Goal: Information Seeking & Learning: Learn about a topic

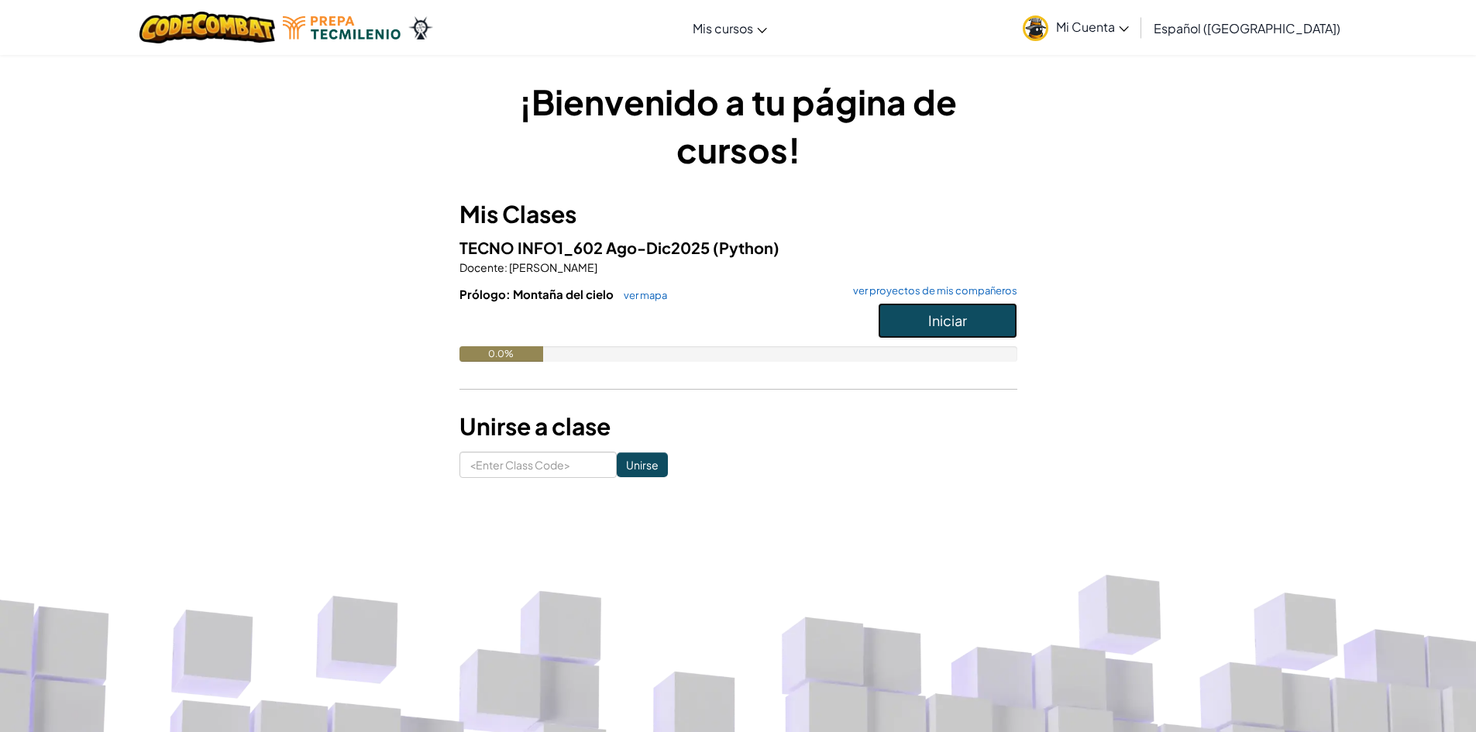
click at [918, 324] on button "Iniciar" at bounding box center [947, 321] width 139 height 36
click at [1129, 23] on span "Mi Cuenta" at bounding box center [1092, 27] width 73 height 16
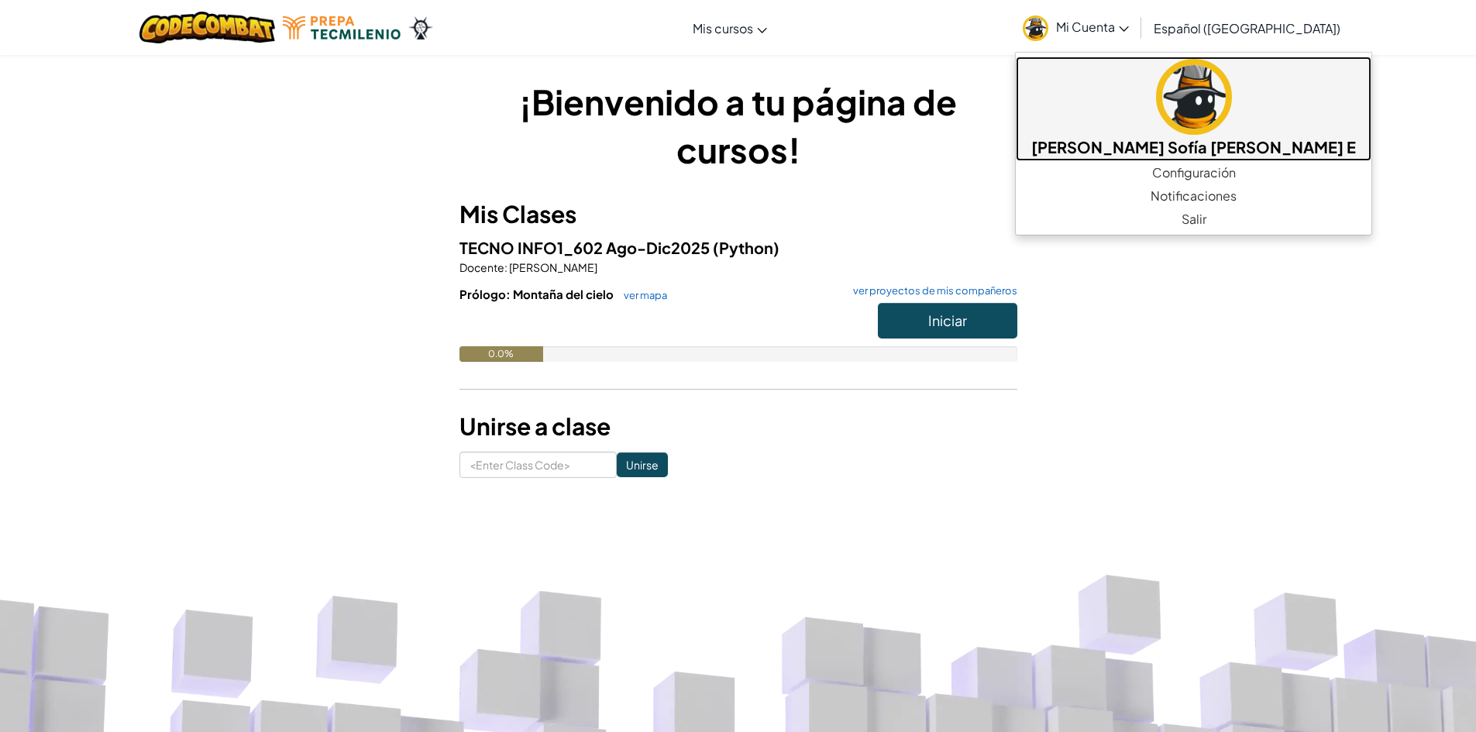
click at [1157, 88] on img at bounding box center [1194, 97] width 76 height 76
